Goal: Information Seeking & Learning: Learn about a topic

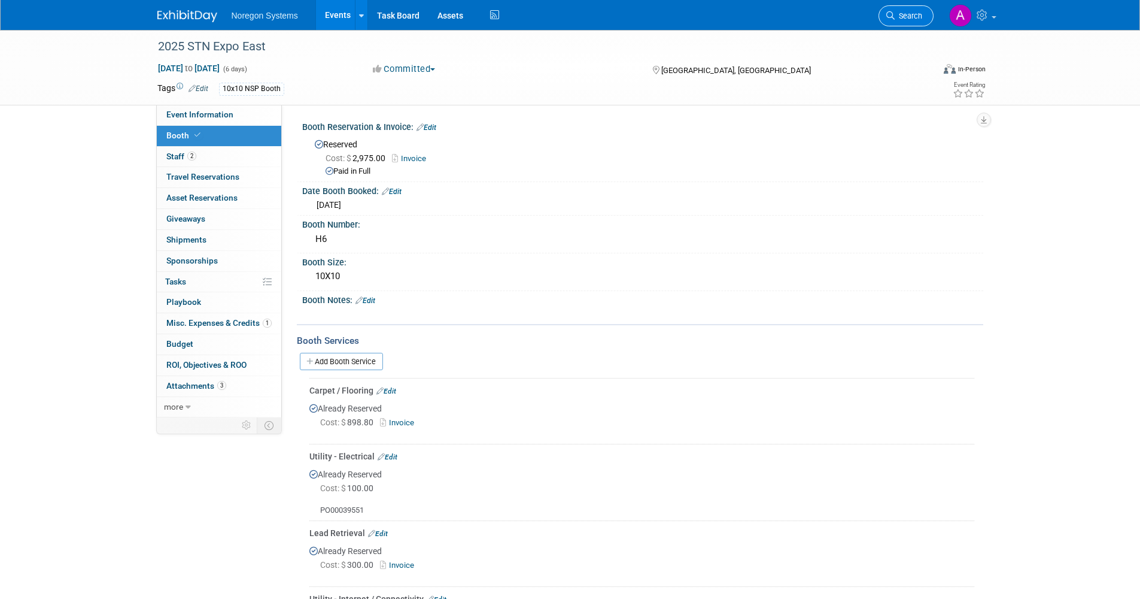
click at [895, 12] on span "Search" at bounding box center [909, 15] width 28 height 9
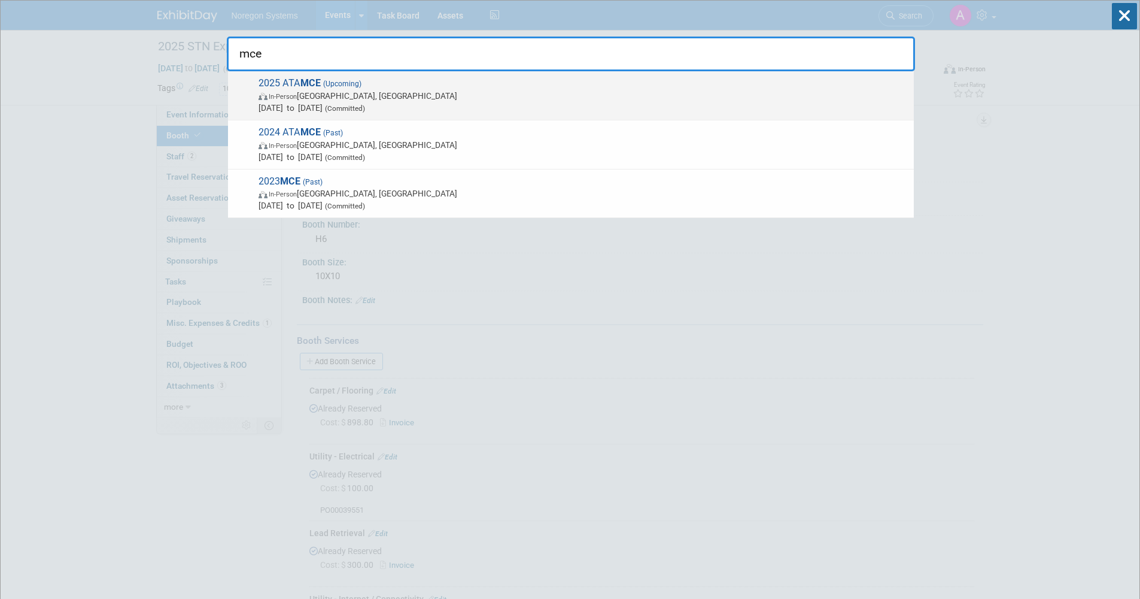
type input "mce"
click at [432, 88] on span "2025 ATA MCE (Upcoming) In-Person [GEOGRAPHIC_DATA], [GEOGRAPHIC_DATA] [DATE] t…" at bounding box center [581, 95] width 653 height 37
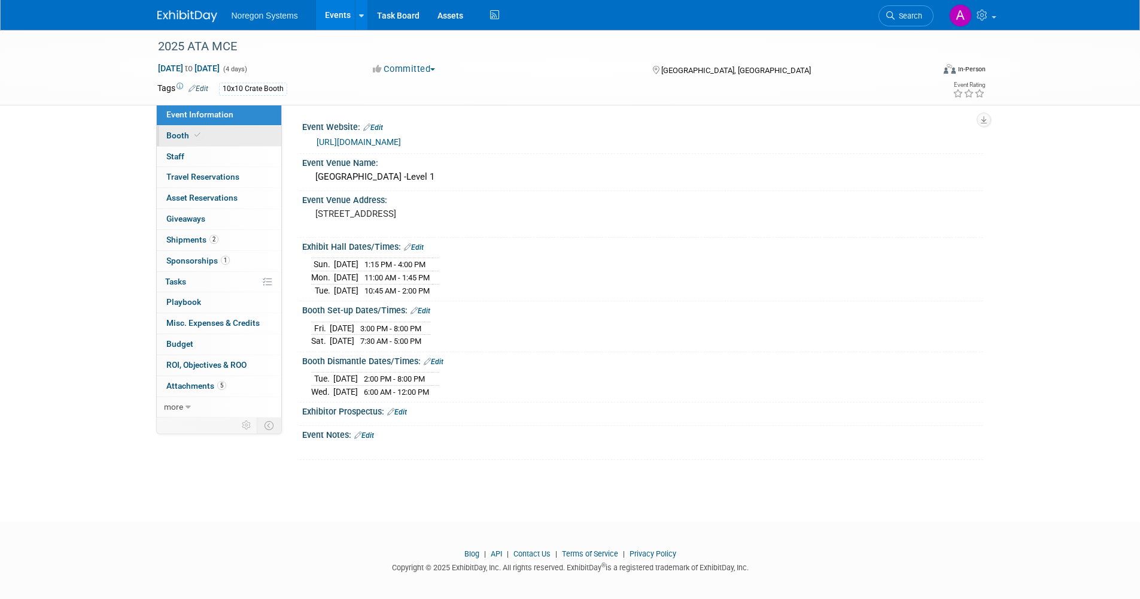
click at [192, 139] on span "Booth" at bounding box center [184, 135] width 37 height 10
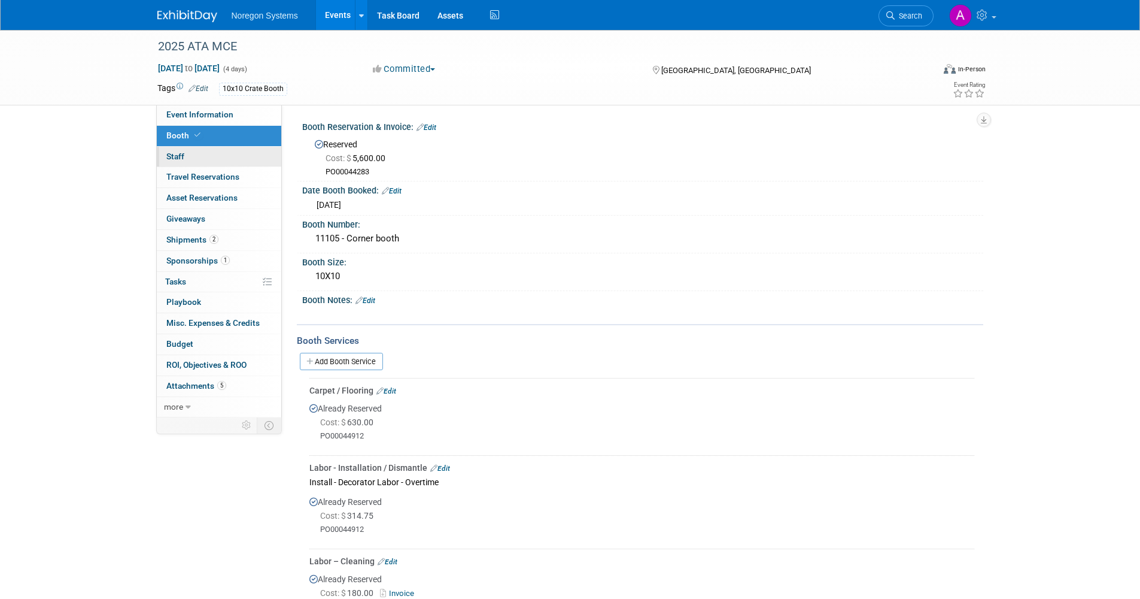
click at [211, 159] on link "0 Staff 0" at bounding box center [219, 157] width 125 height 20
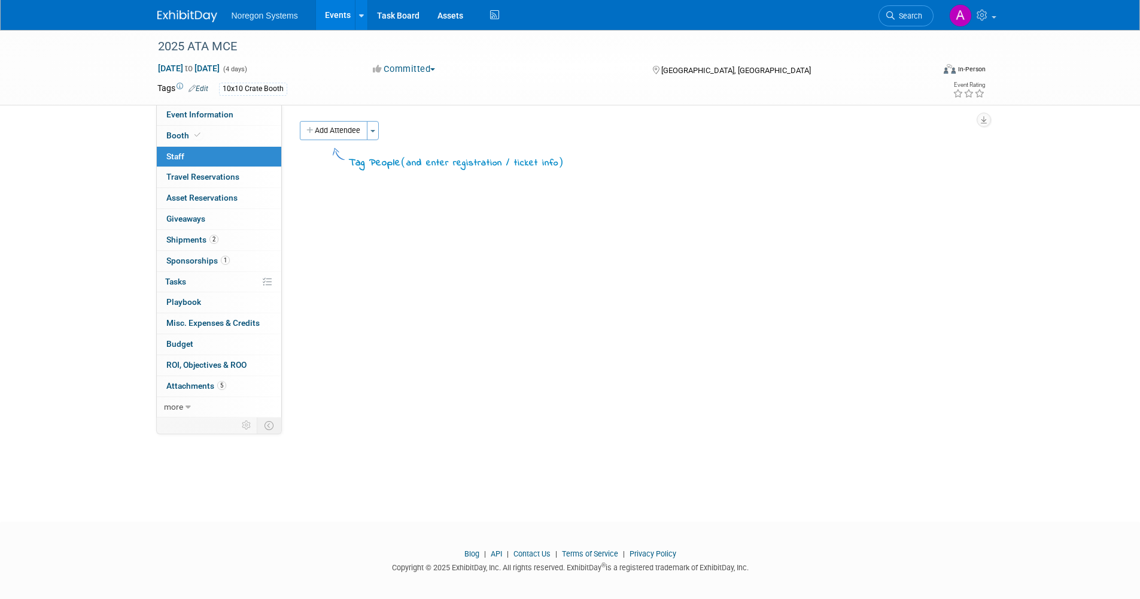
drag, startPoint x: 198, startPoint y: 118, endPoint x: 155, endPoint y: 138, distance: 47.7
click at [198, 118] on span "Event Information" at bounding box center [199, 115] width 67 height 10
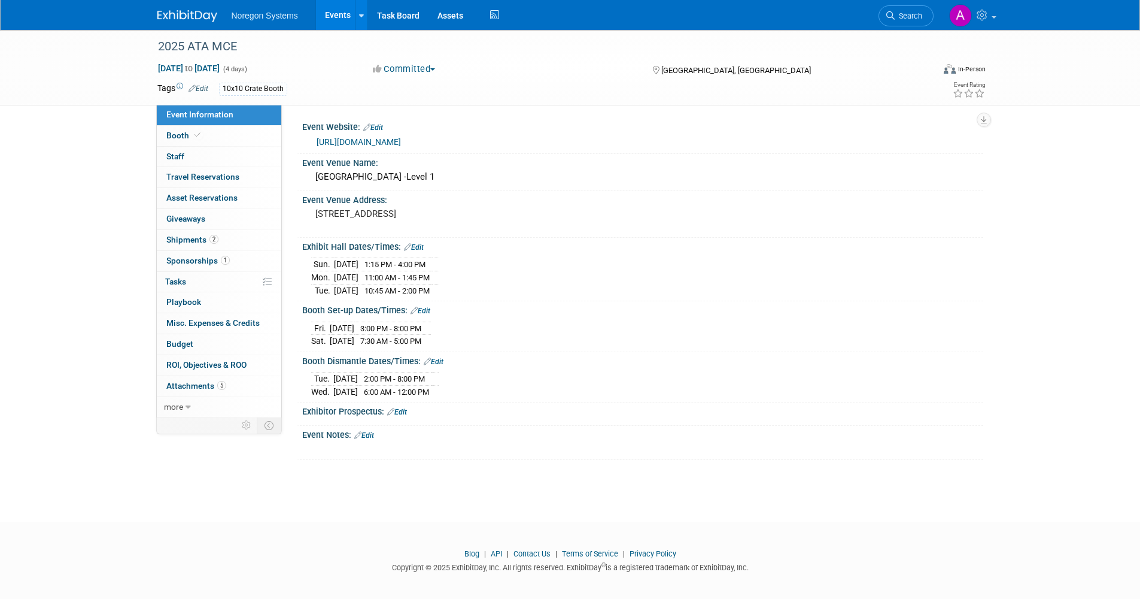
drag, startPoint x: 450, startPoint y: 342, endPoint x: 305, endPoint y: 325, distance: 145.9
click at [305, 325] on div "Fri. Oct 24, 2025 3:00 PM - 8:00 PM Sat. Oct 25, 2025 7:30 AM - 5:00 PM Cancel" at bounding box center [642, 331] width 681 height 33
copy div
click at [464, 302] on div "Booth Set-up Dates/Times: Edit" at bounding box center [642, 309] width 681 height 16
drag, startPoint x: 471, startPoint y: 287, endPoint x: 308, endPoint y: 262, distance: 164.8
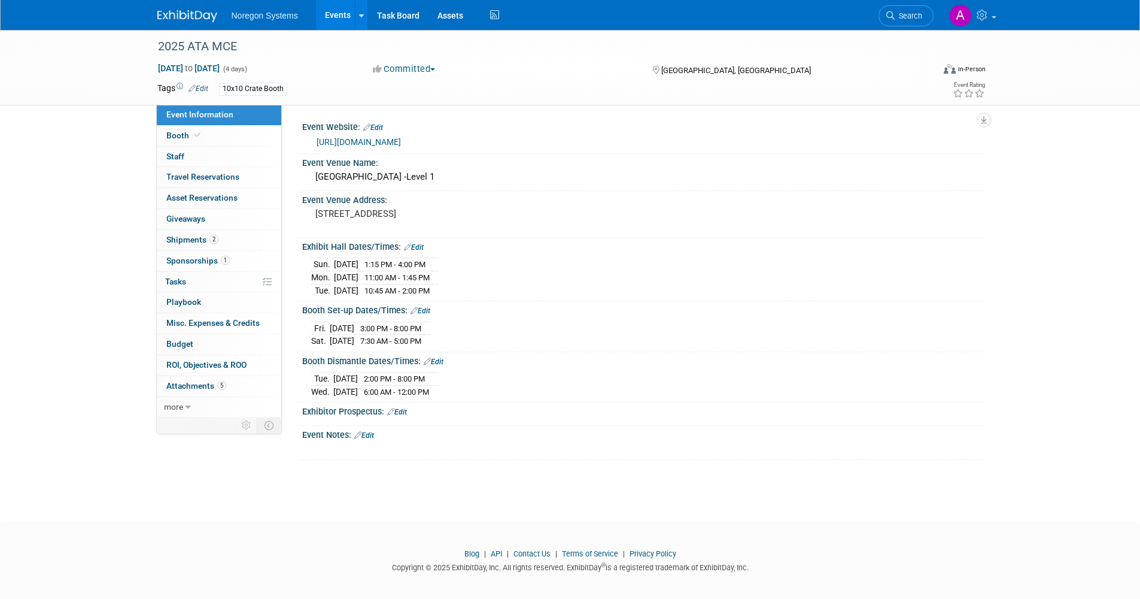
click at [308, 262] on div "Sun. Oct 26, 2025 1:15 PM - 4:00 PM Mon. Oct 27, 2025 11:00 AM - 1:45 PM" at bounding box center [642, 274] width 681 height 46
copy div
click at [490, 430] on div "Event Notes: Edit" at bounding box center [642, 434] width 681 height 16
